Goal: Task Accomplishment & Management: Manage account settings

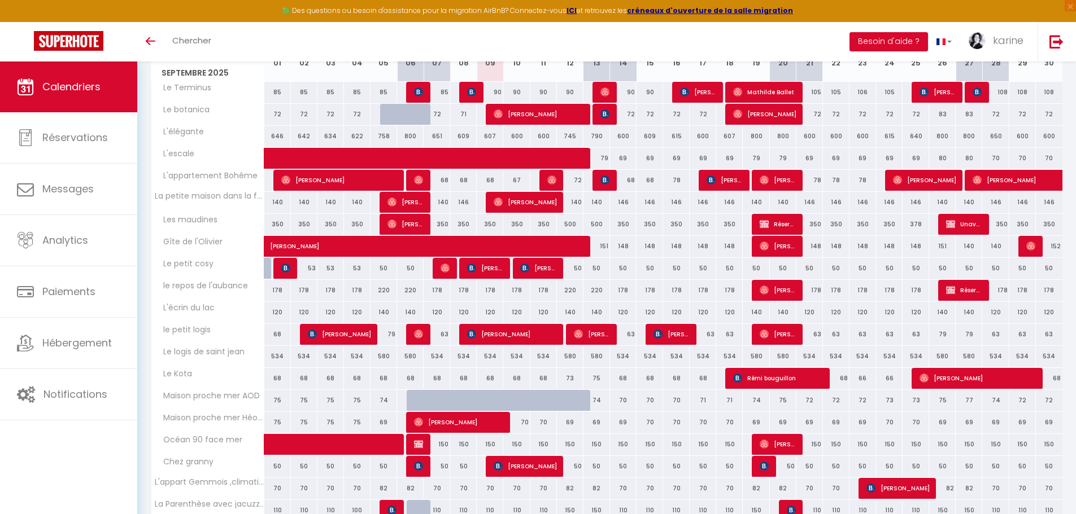
scroll to position [230, 0]
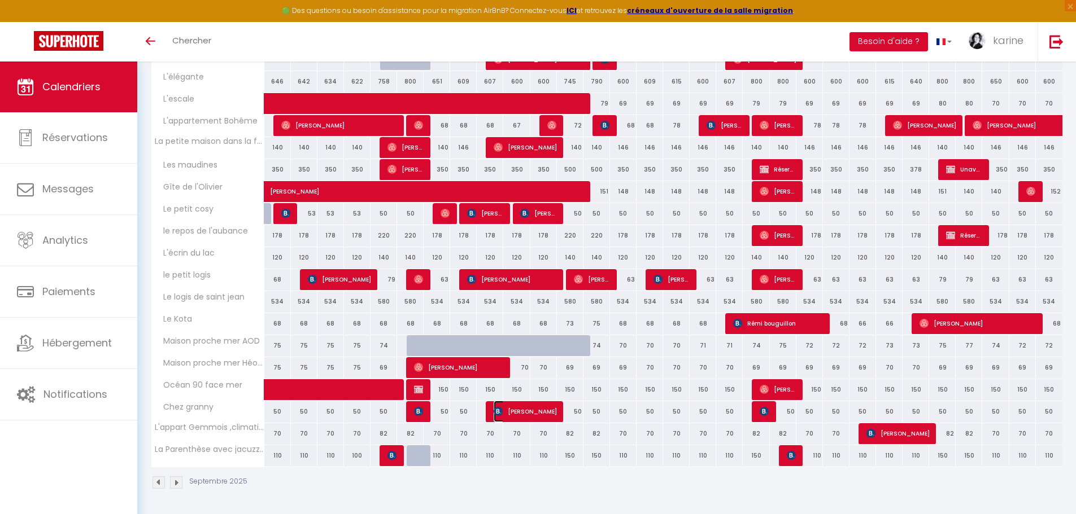
click at [531, 416] on span "[PERSON_NAME]" at bounding box center [524, 411] width 63 height 21
select select "OK"
select select "KO"
select select "0"
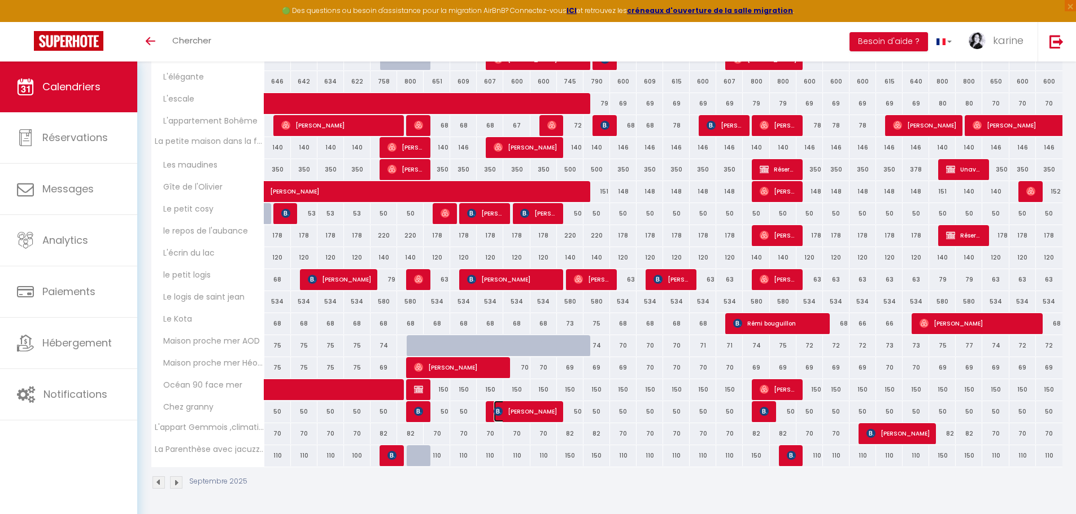
select select "1"
select select
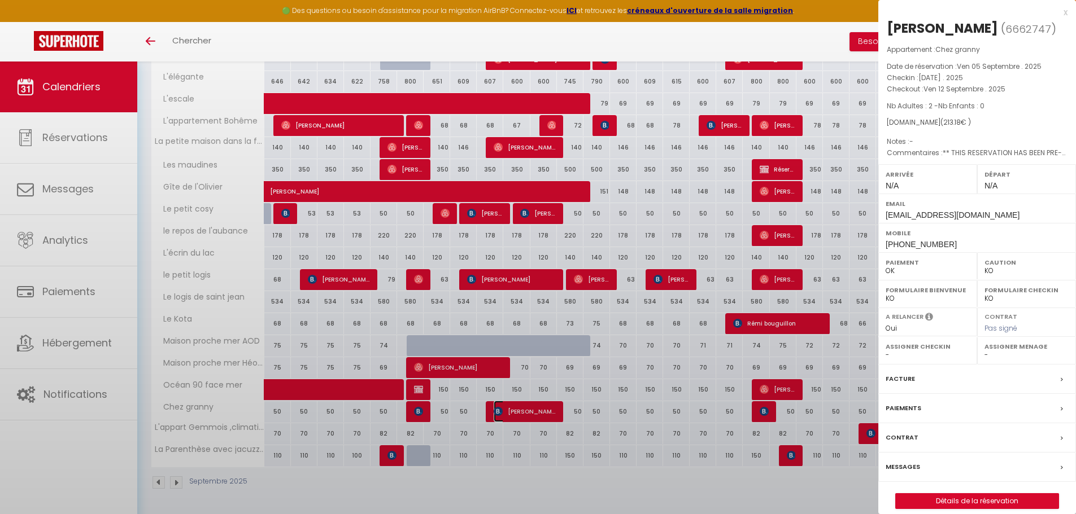
select select "30944"
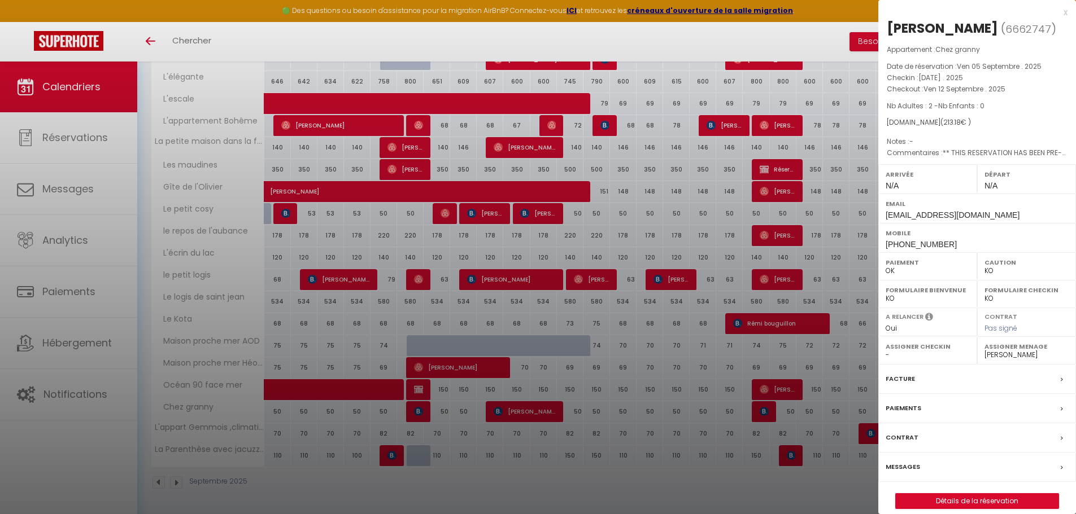
click at [683, 486] on div at bounding box center [538, 257] width 1076 height 514
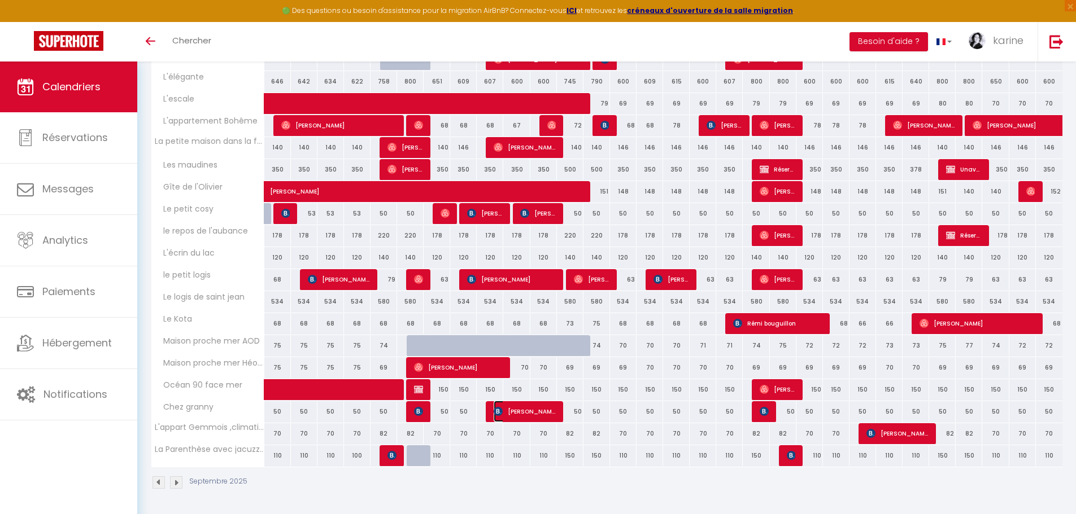
click at [518, 408] on span "[PERSON_NAME]" at bounding box center [524, 411] width 62 height 21
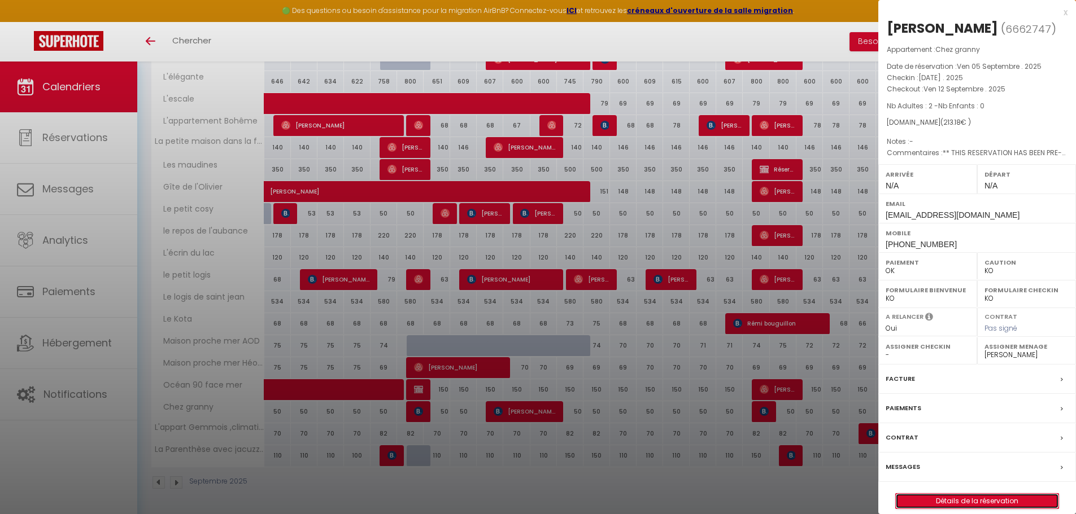
click at [986, 509] on link "Détails de la réservation" at bounding box center [976, 501] width 163 height 15
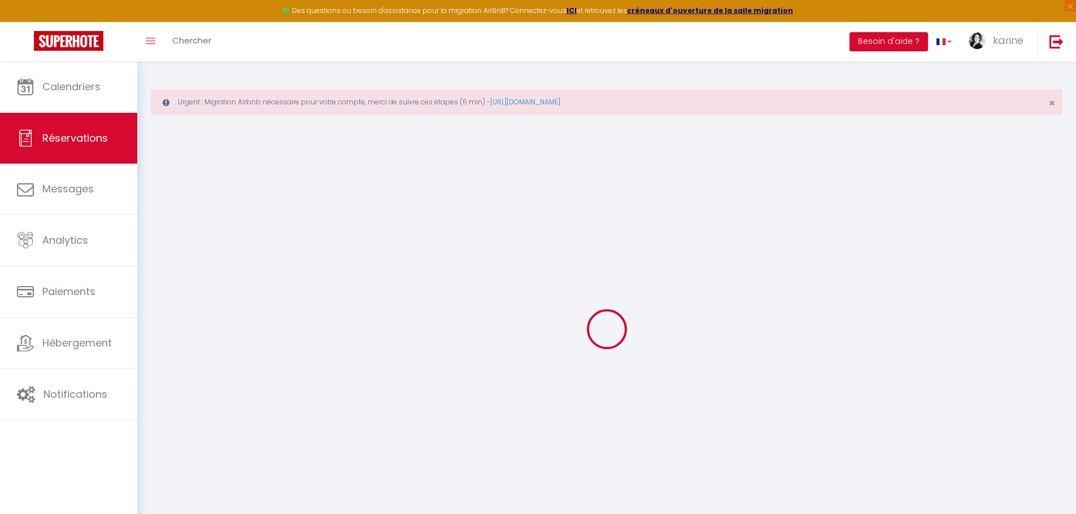
select select
checkbox input "false"
type textarea "** THIS RESERVATION HAS BEEN PRE-PAID ** Reservation has a cancellation grace p…"
type input "25"
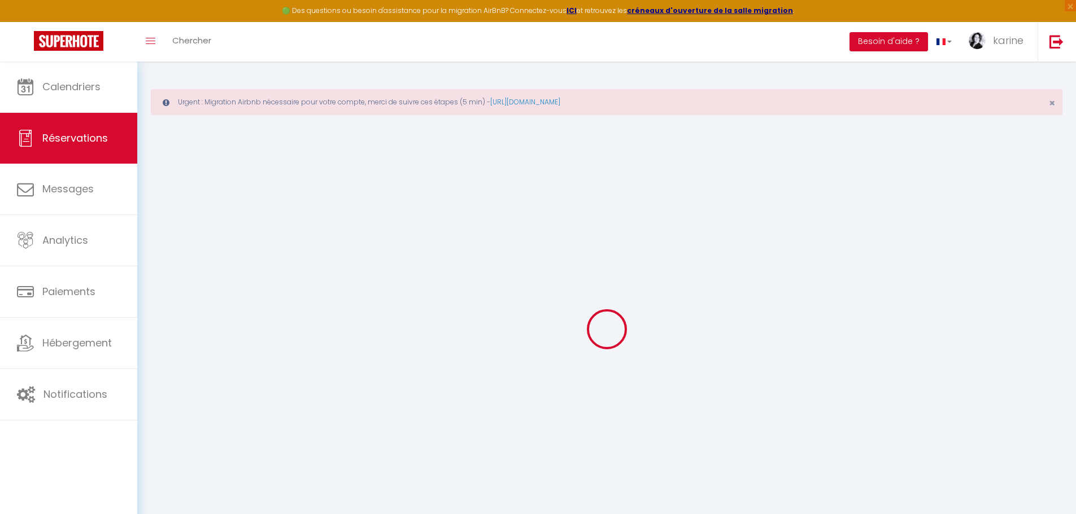
type input "8.18"
select select
checkbox input "false"
select select
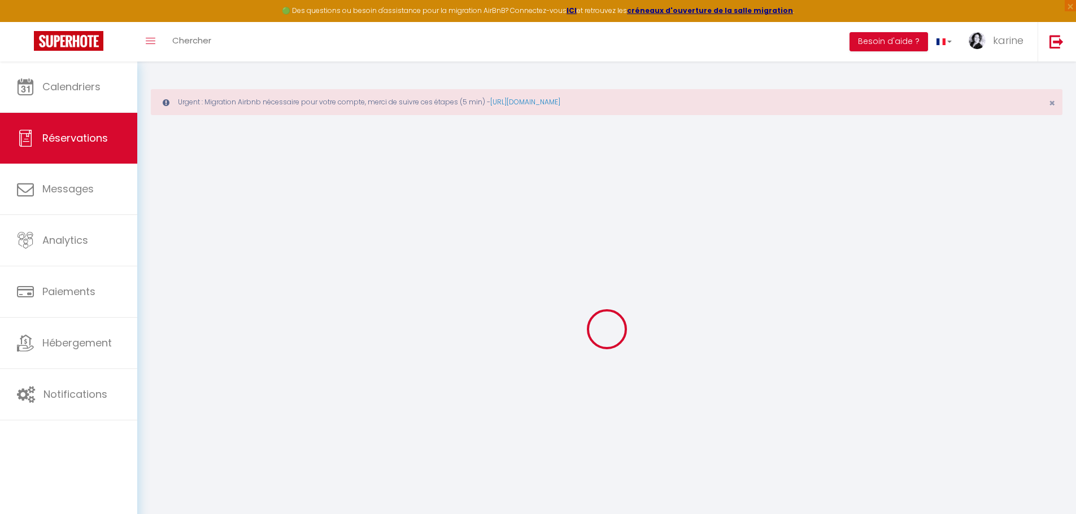
select select
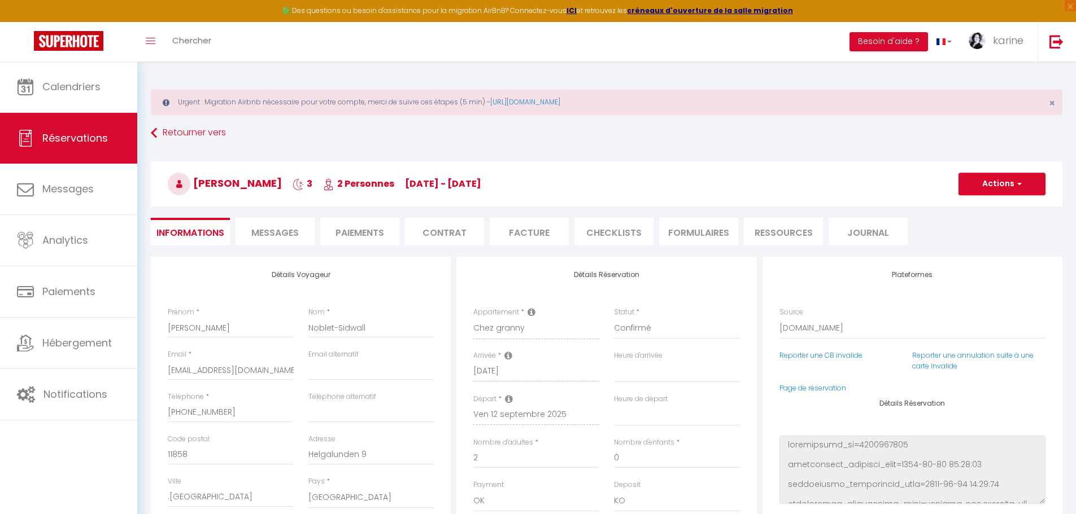
click at [287, 231] on span "Messages" at bounding box center [274, 232] width 47 height 13
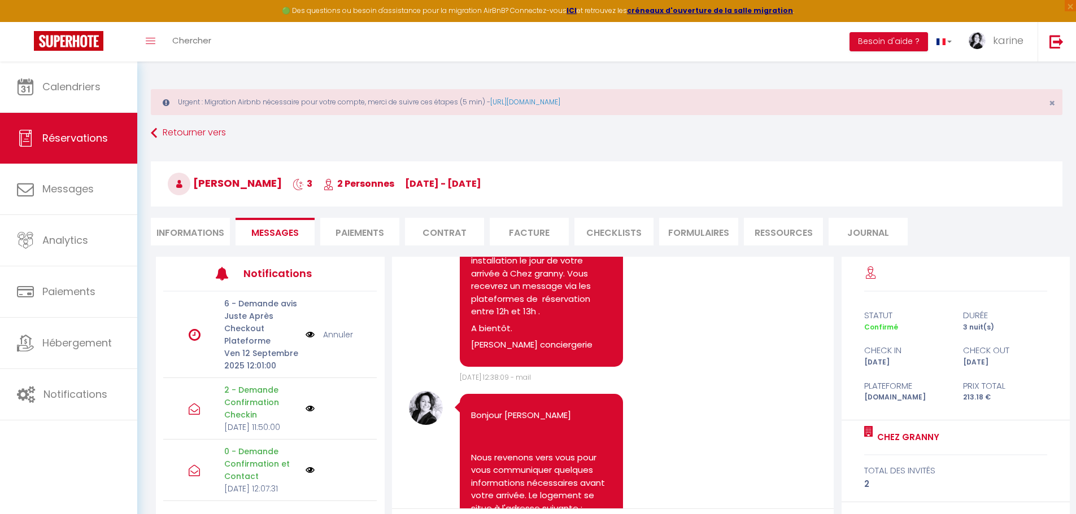
scroll to position [286, 0]
click at [194, 230] on li "Informations" at bounding box center [190, 232] width 79 height 28
select select
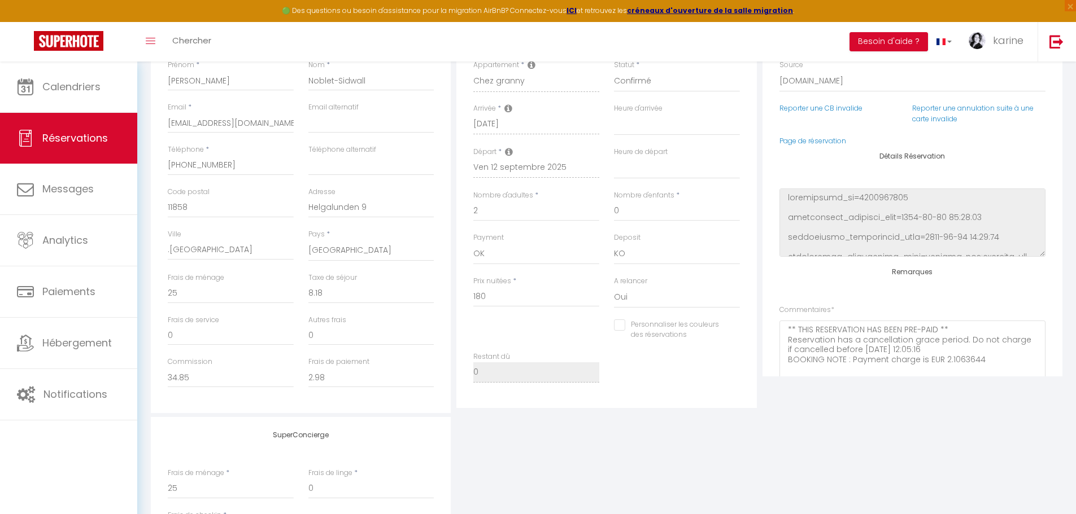
scroll to position [282, 0]
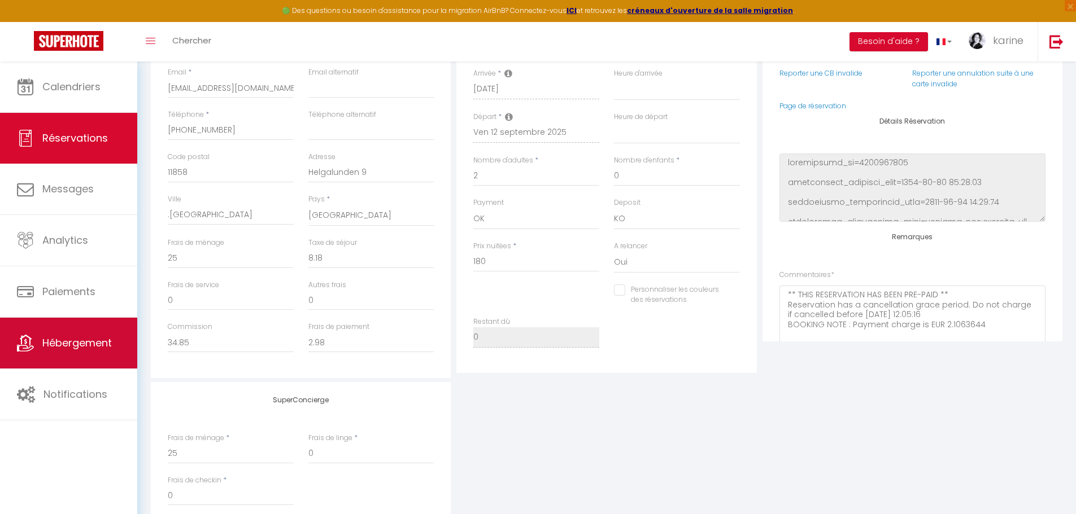
select select
checkbox input "false"
select select
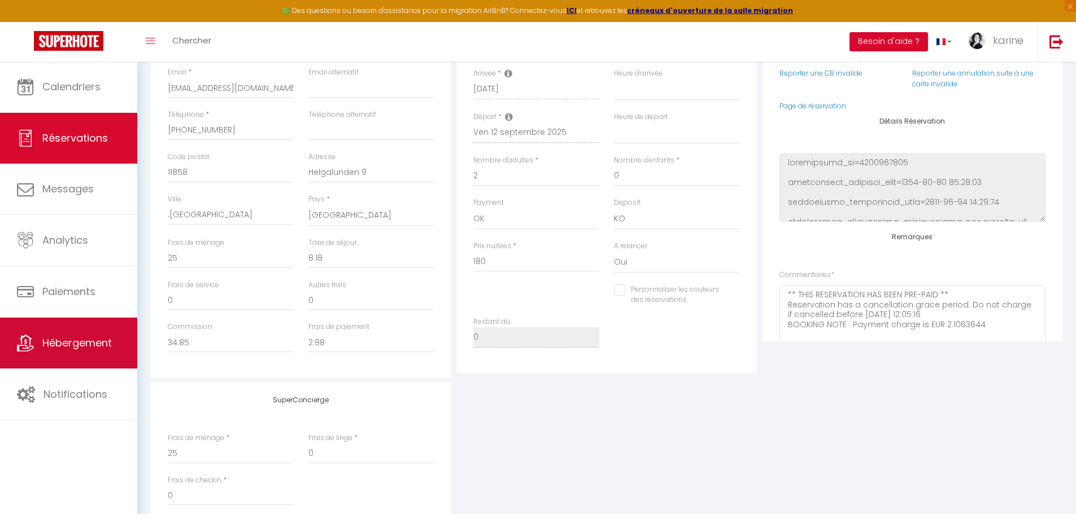
checkbox input "false"
select select
checkbox input "false"
select select
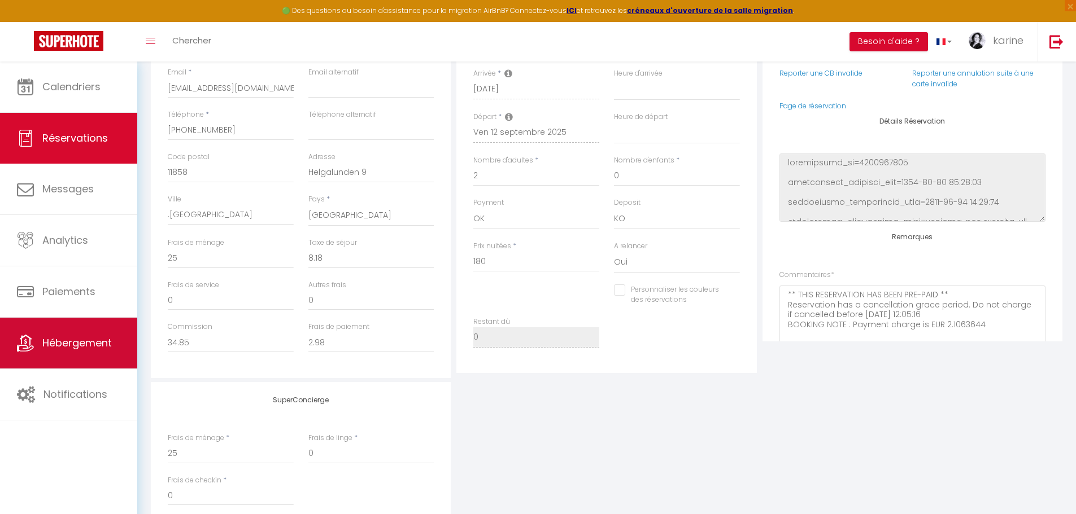
select select
checkbox input "false"
select select
checkbox input "false"
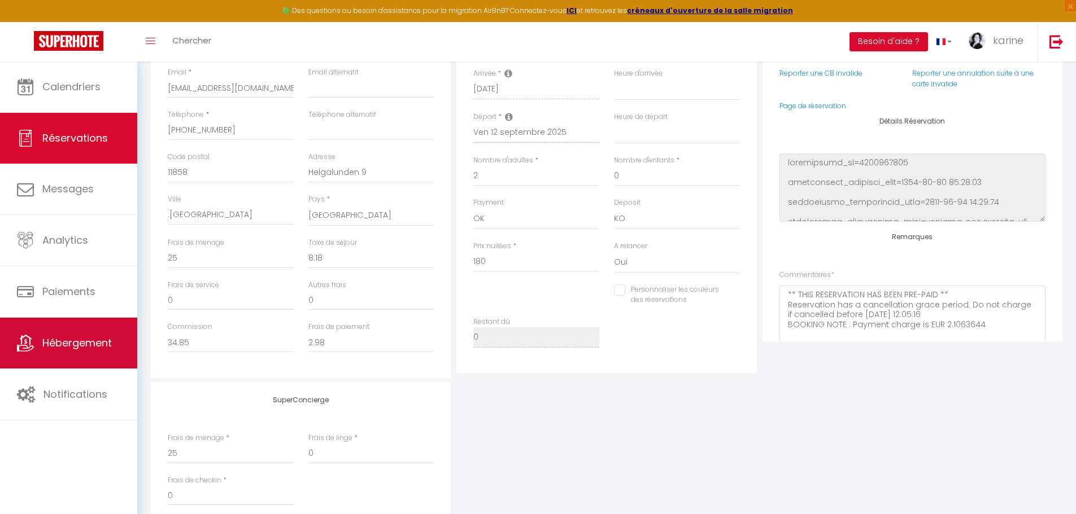
select select
checkbox input "false"
select select
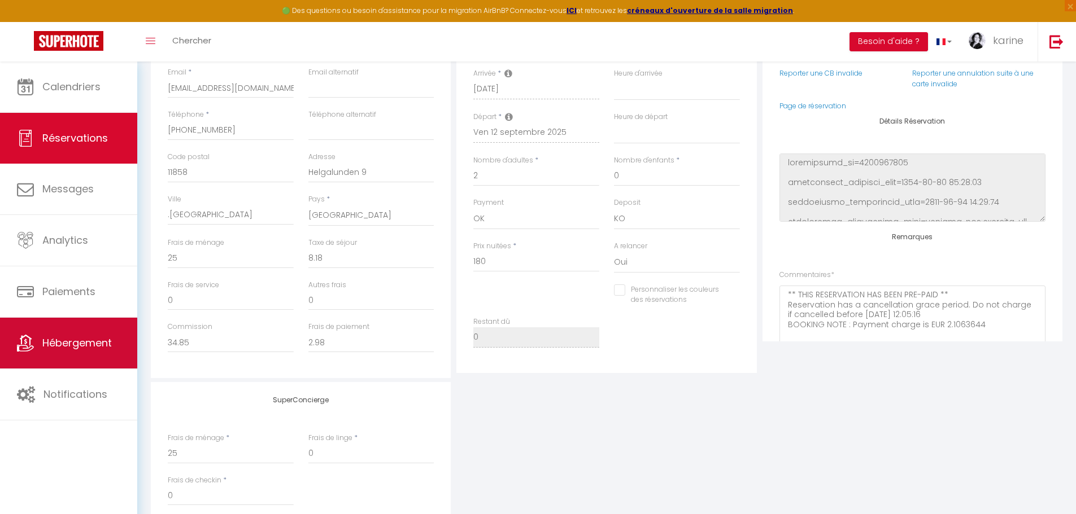
checkbox input "false"
select select
checkbox input "false"
select select
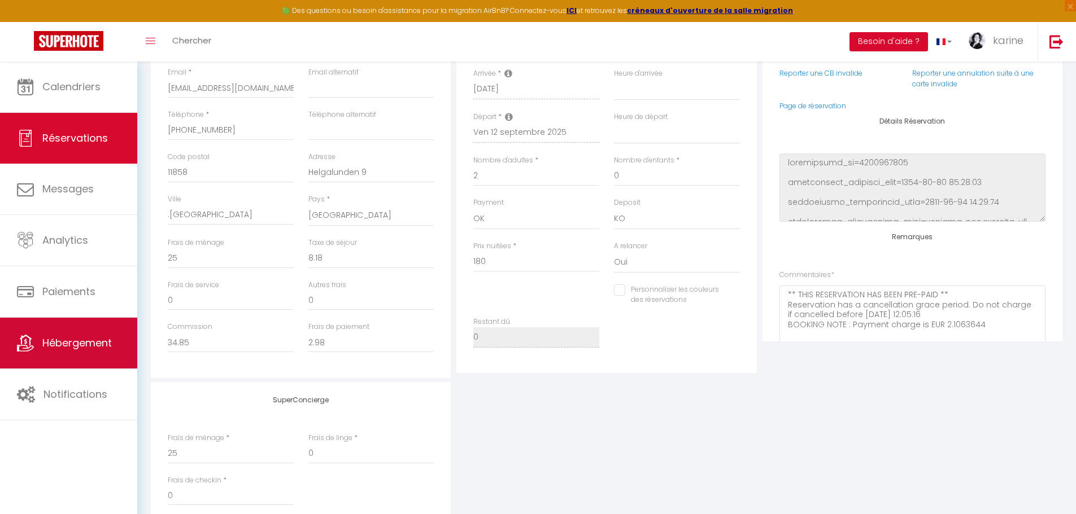
select select
checkbox input "false"
select select
checkbox input "false"
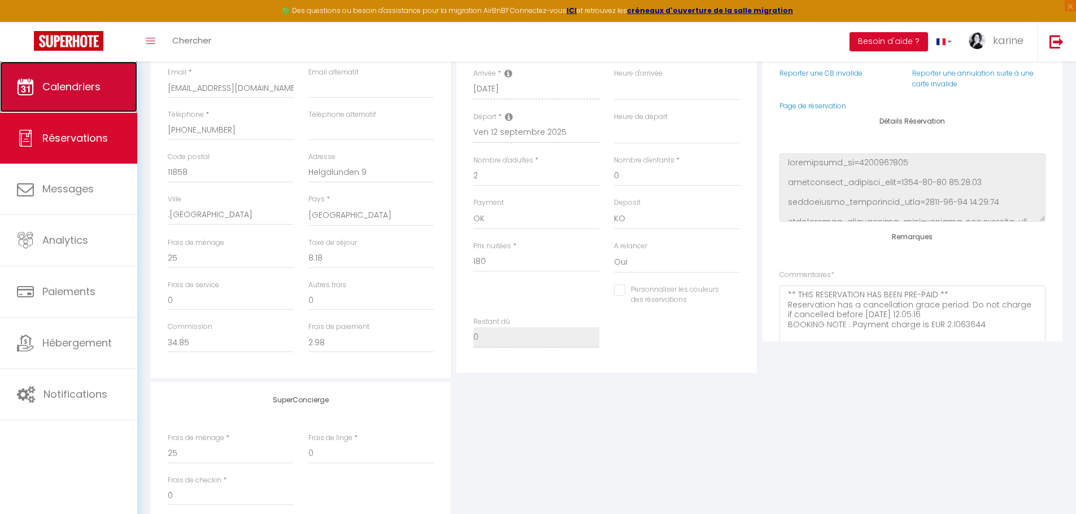
click at [69, 90] on span "Calendriers" at bounding box center [71, 87] width 58 height 14
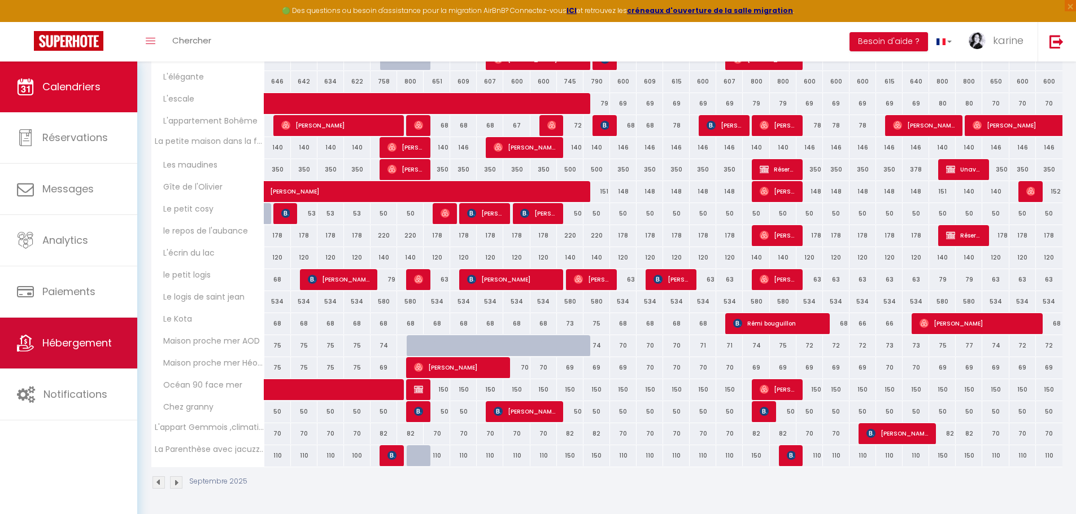
scroll to position [222, 0]
